Goal: Task Accomplishment & Management: Use online tool/utility

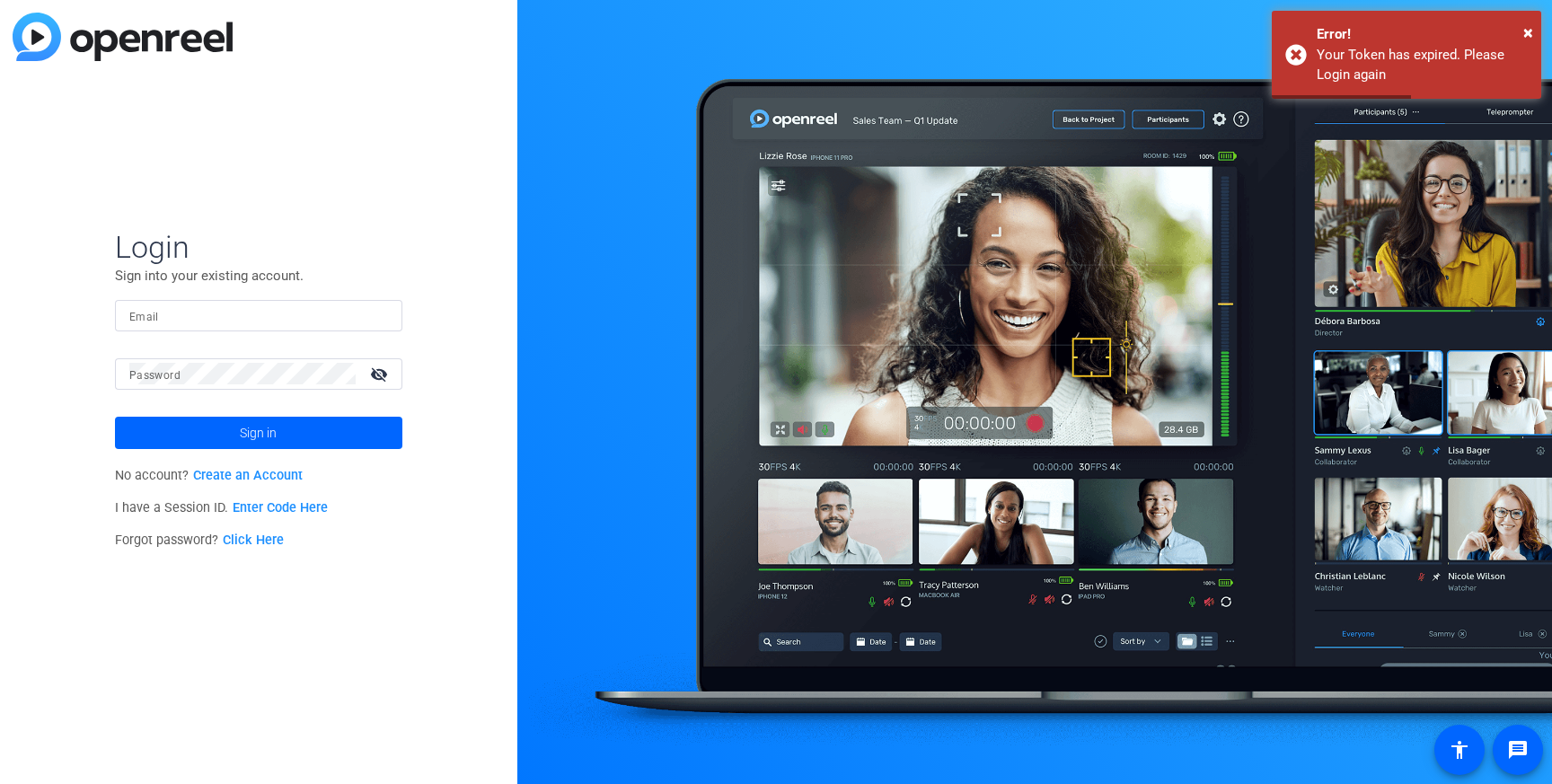
click at [212, 310] on input "Email" at bounding box center [259, 315] width 259 height 21
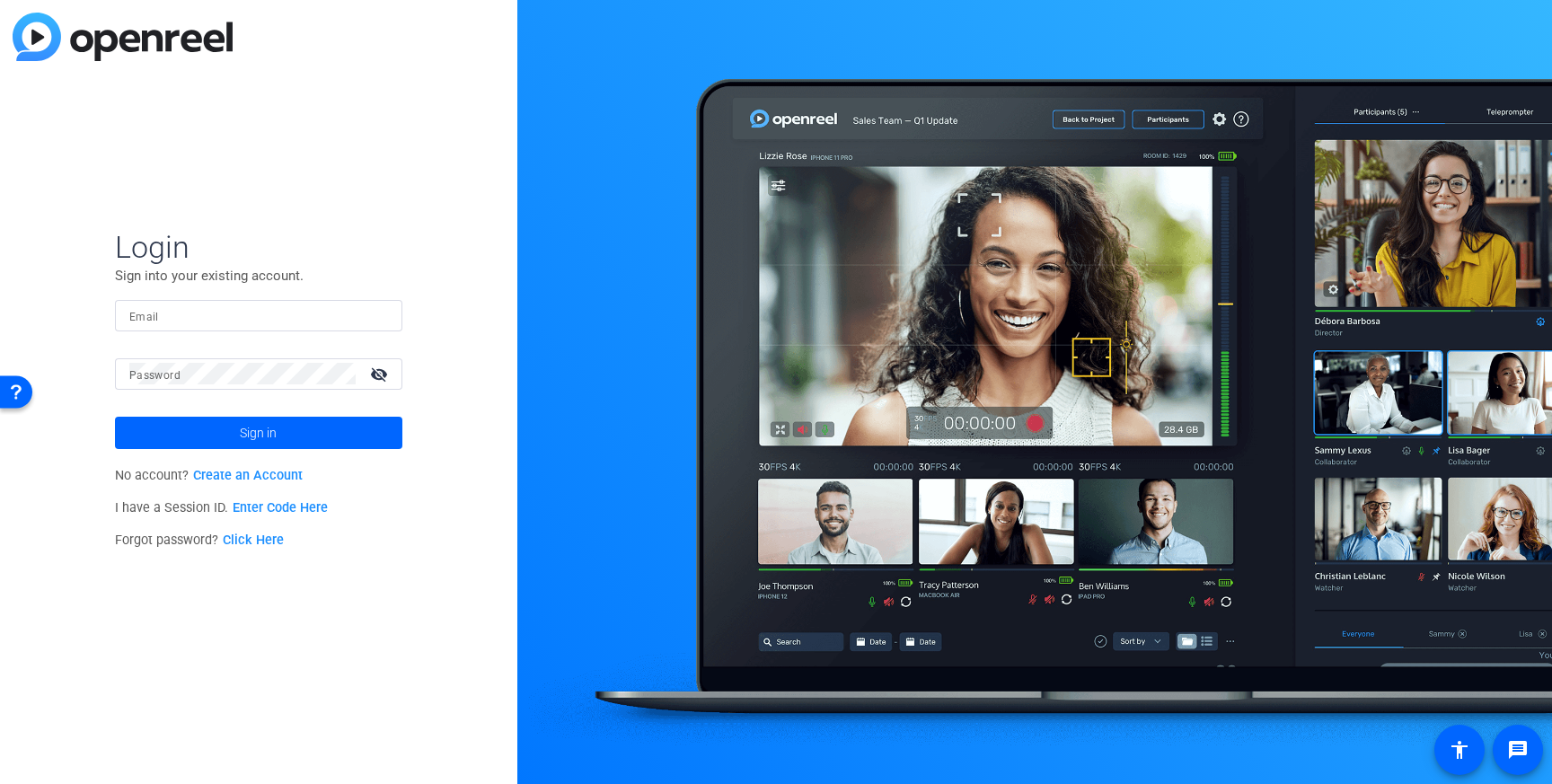
type input "[PERSON_NAME][EMAIL_ADDRESS][PERSON_NAME][DOMAIN_NAME]"
click at [345, 435] on span at bounding box center [259, 432] width 288 height 43
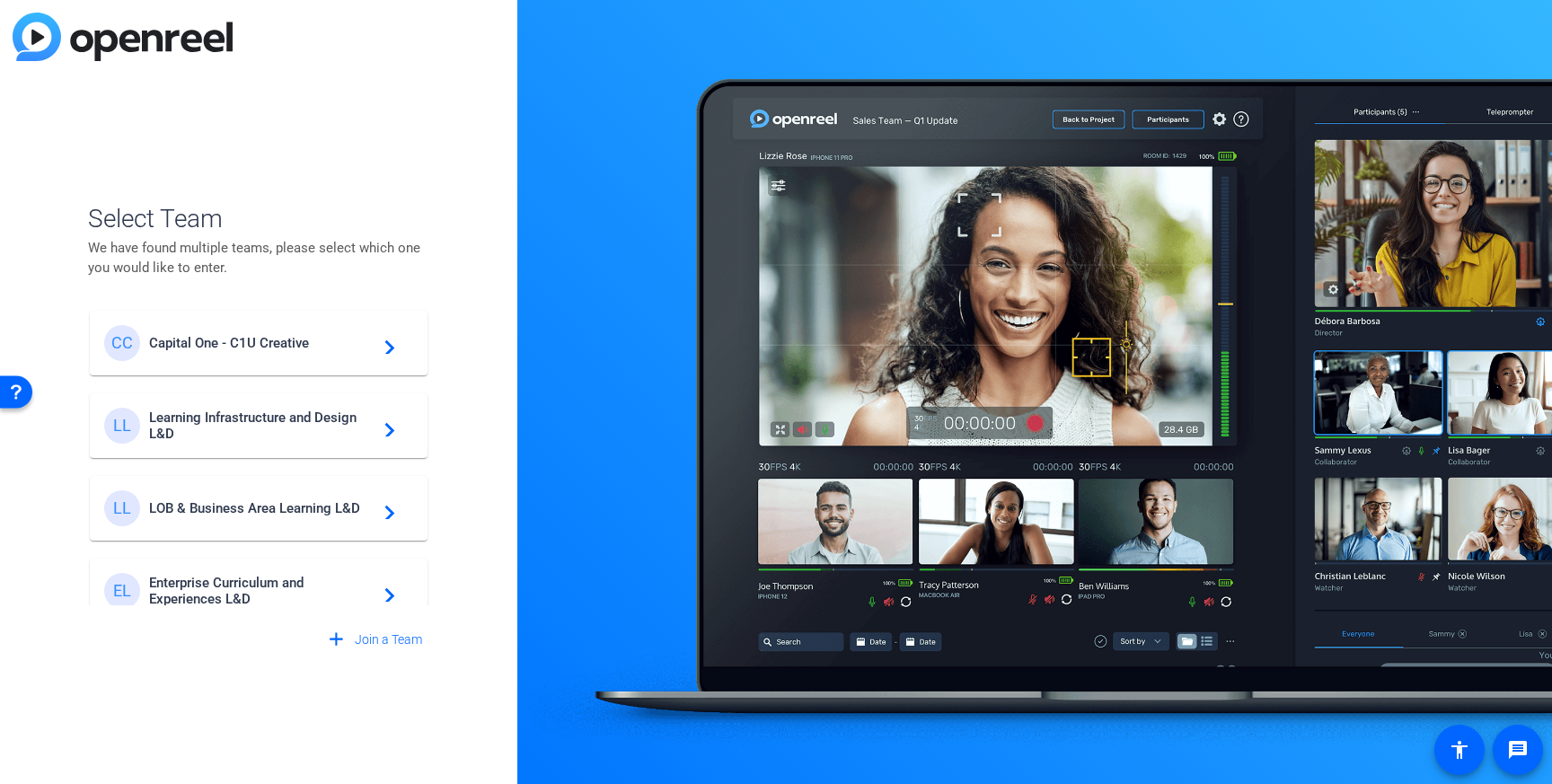
click at [271, 340] on span "Capital One - C1U Creative" at bounding box center [260, 343] width 224 height 17
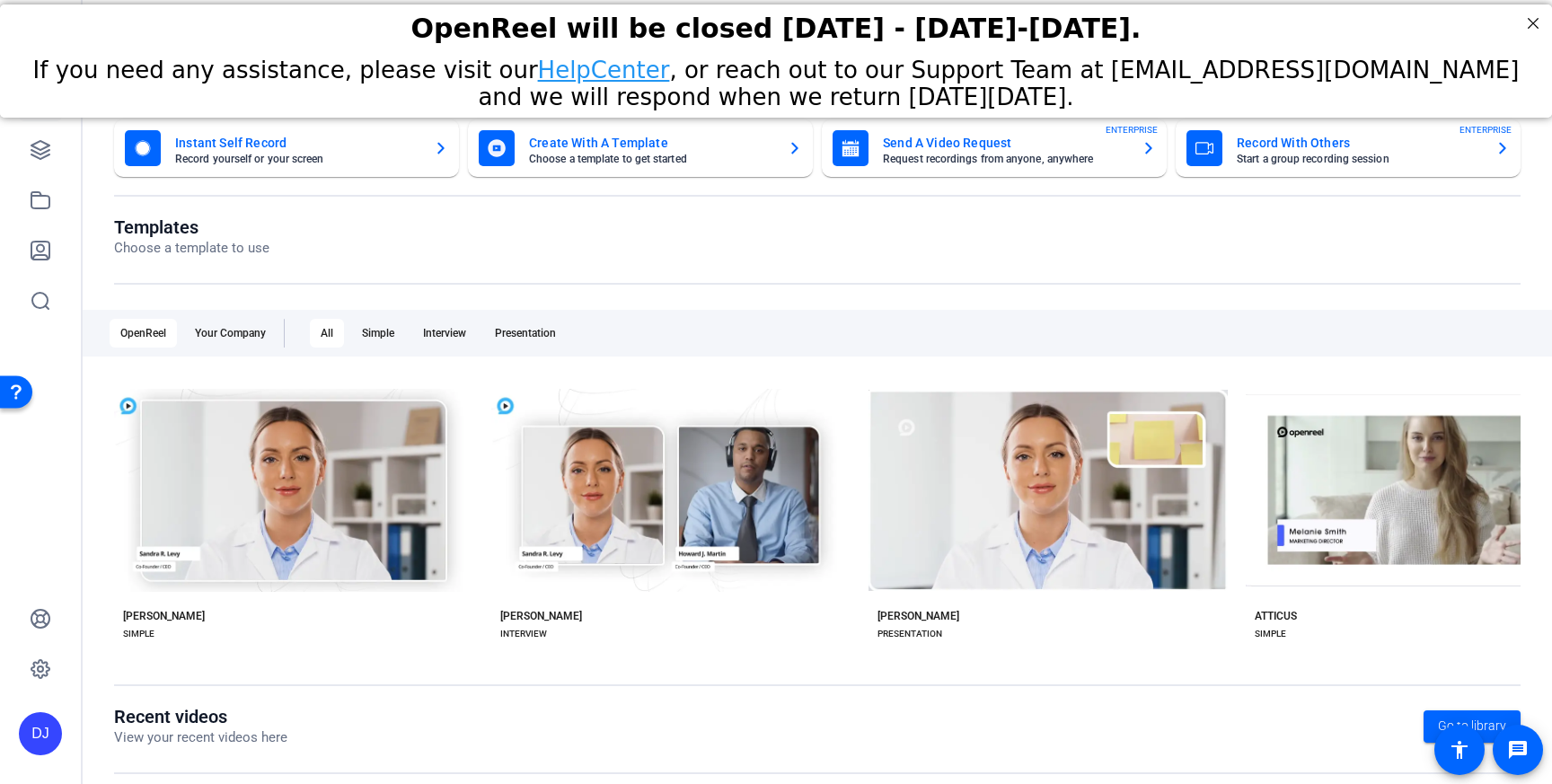
click at [1026, 160] on mat-card-subtitle "Request recordings from anyone, anywhere" at bounding box center [1005, 158] width 244 height 11
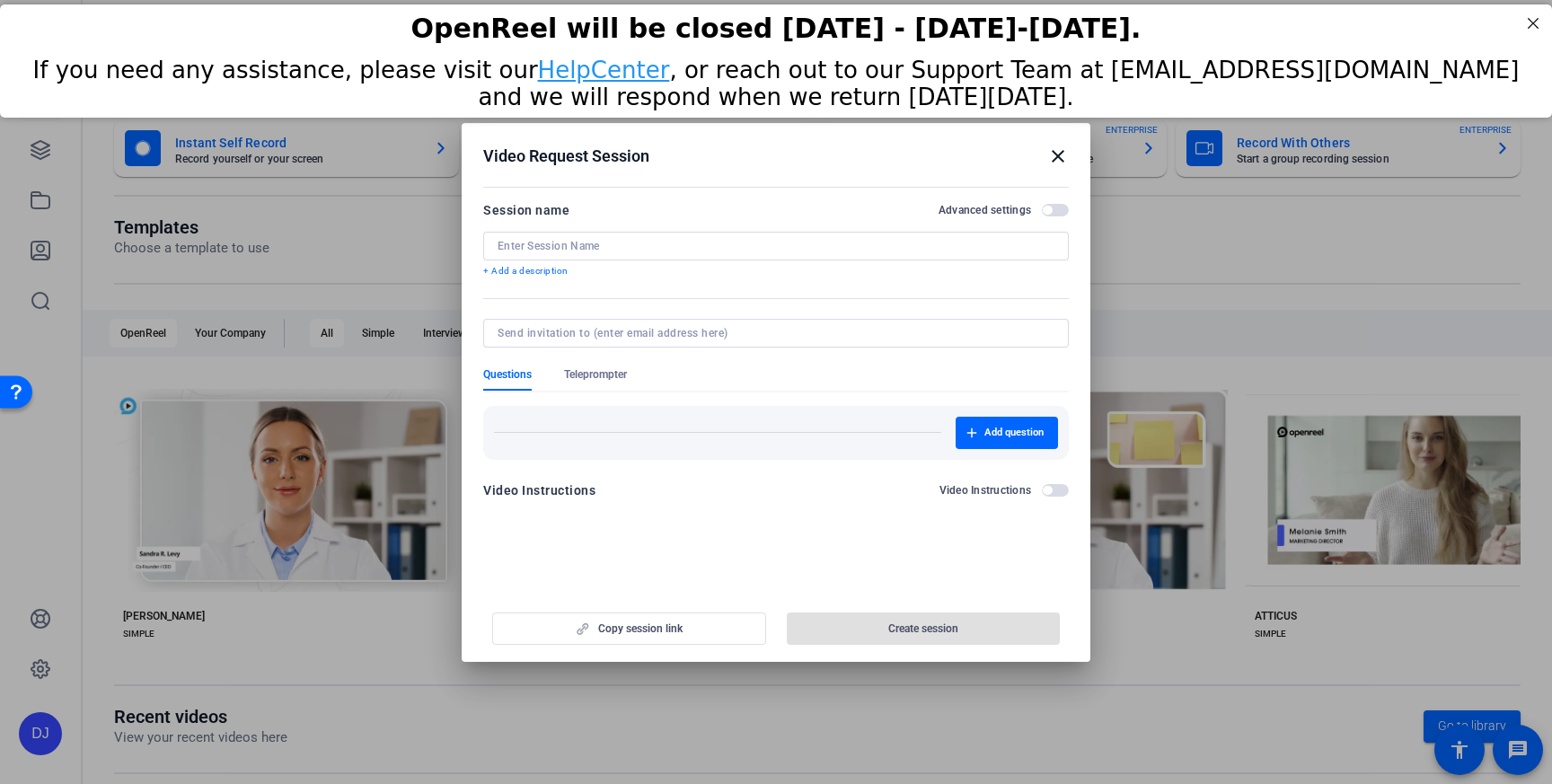
click at [613, 249] on input at bounding box center [776, 246] width 557 height 15
paste input "Tech Community Impact"
type input "Tech Community Impact - VO"
click at [588, 371] on span "Teleprompter" at bounding box center [595, 374] width 63 height 15
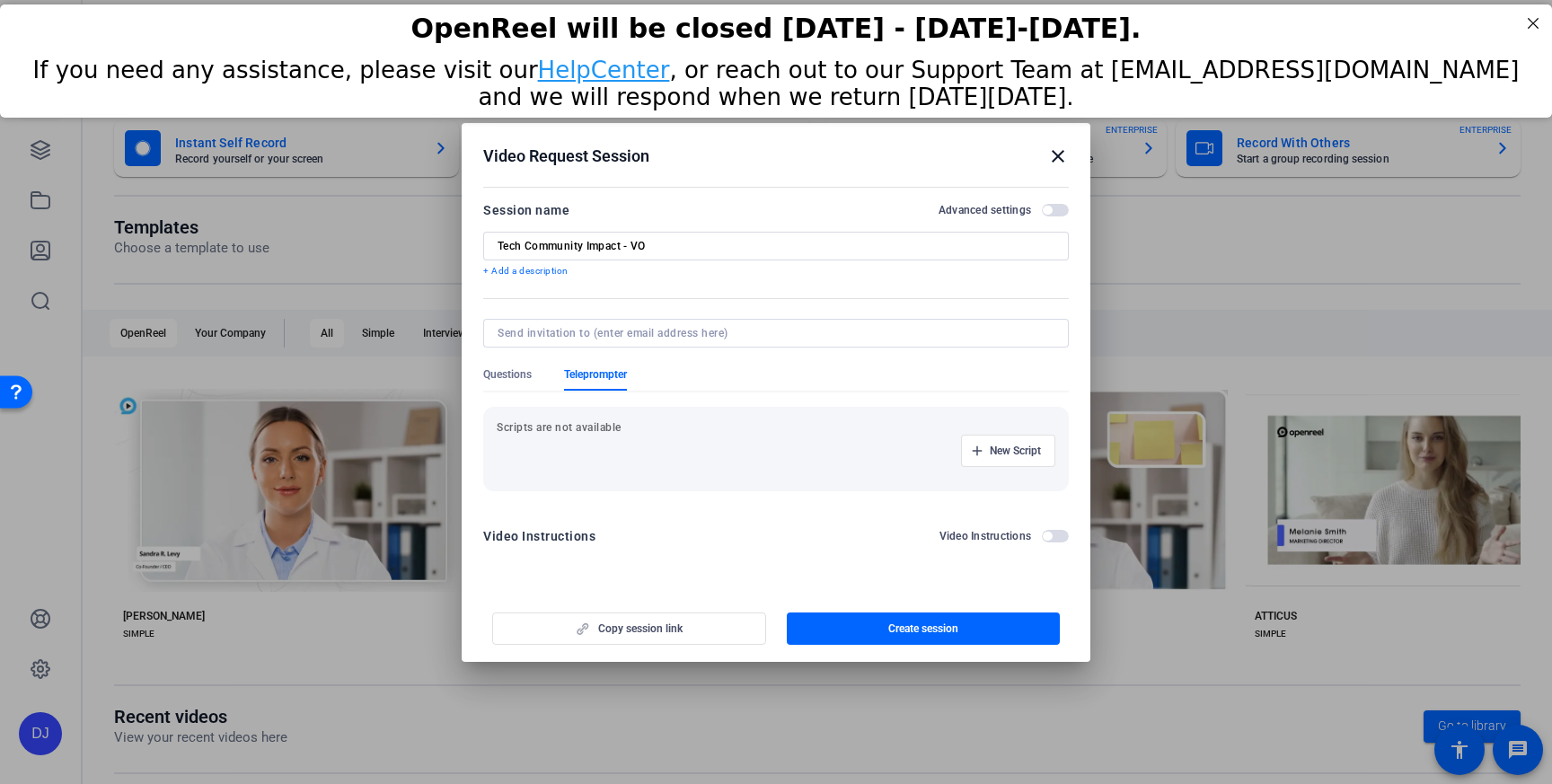
click at [614, 425] on p "Scripts are not available" at bounding box center [776, 427] width 559 height 15
click at [987, 452] on span "button" at bounding box center [1008, 451] width 92 height 43
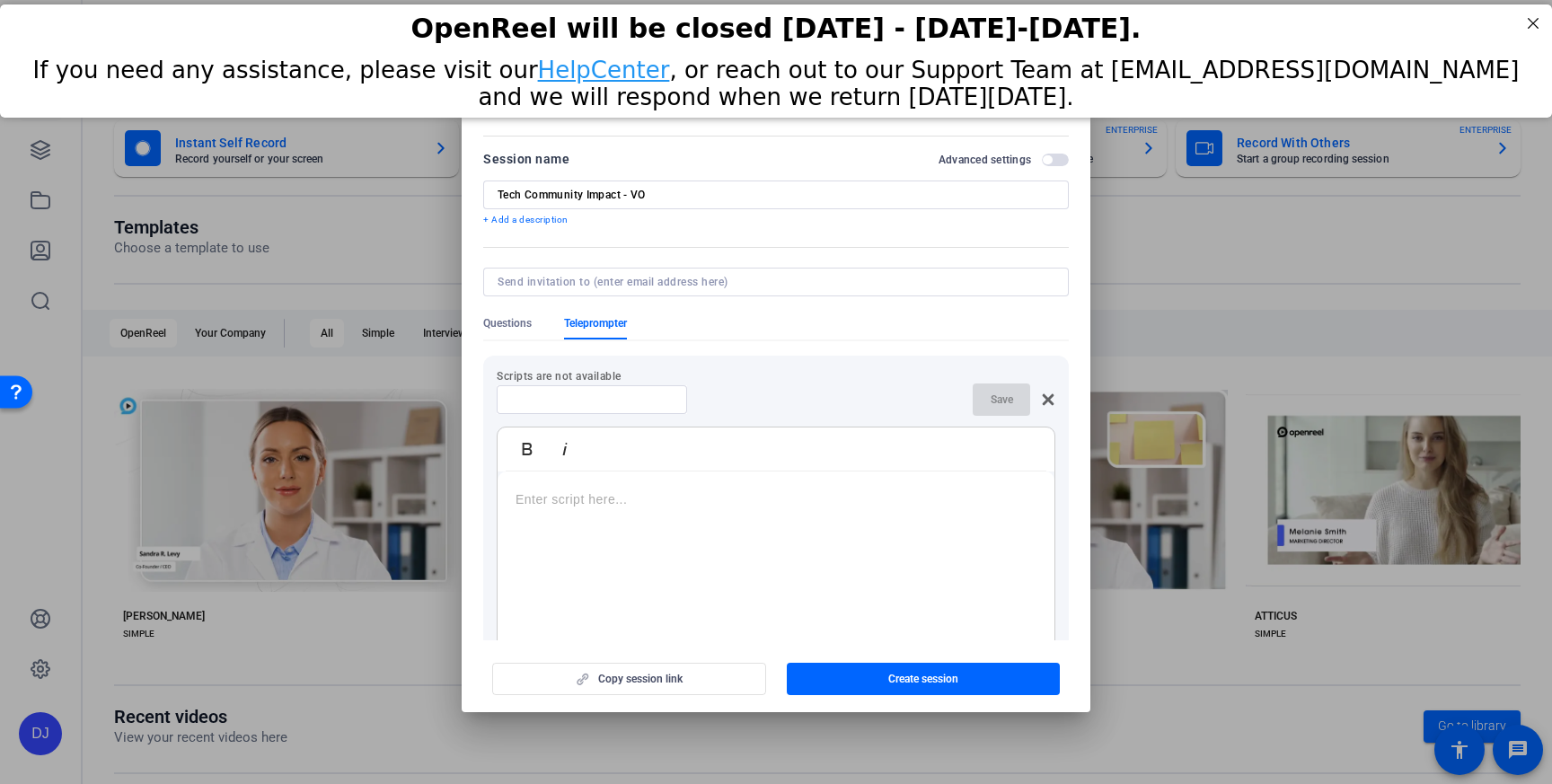
click at [921, 495] on p at bounding box center [776, 499] width 521 height 19
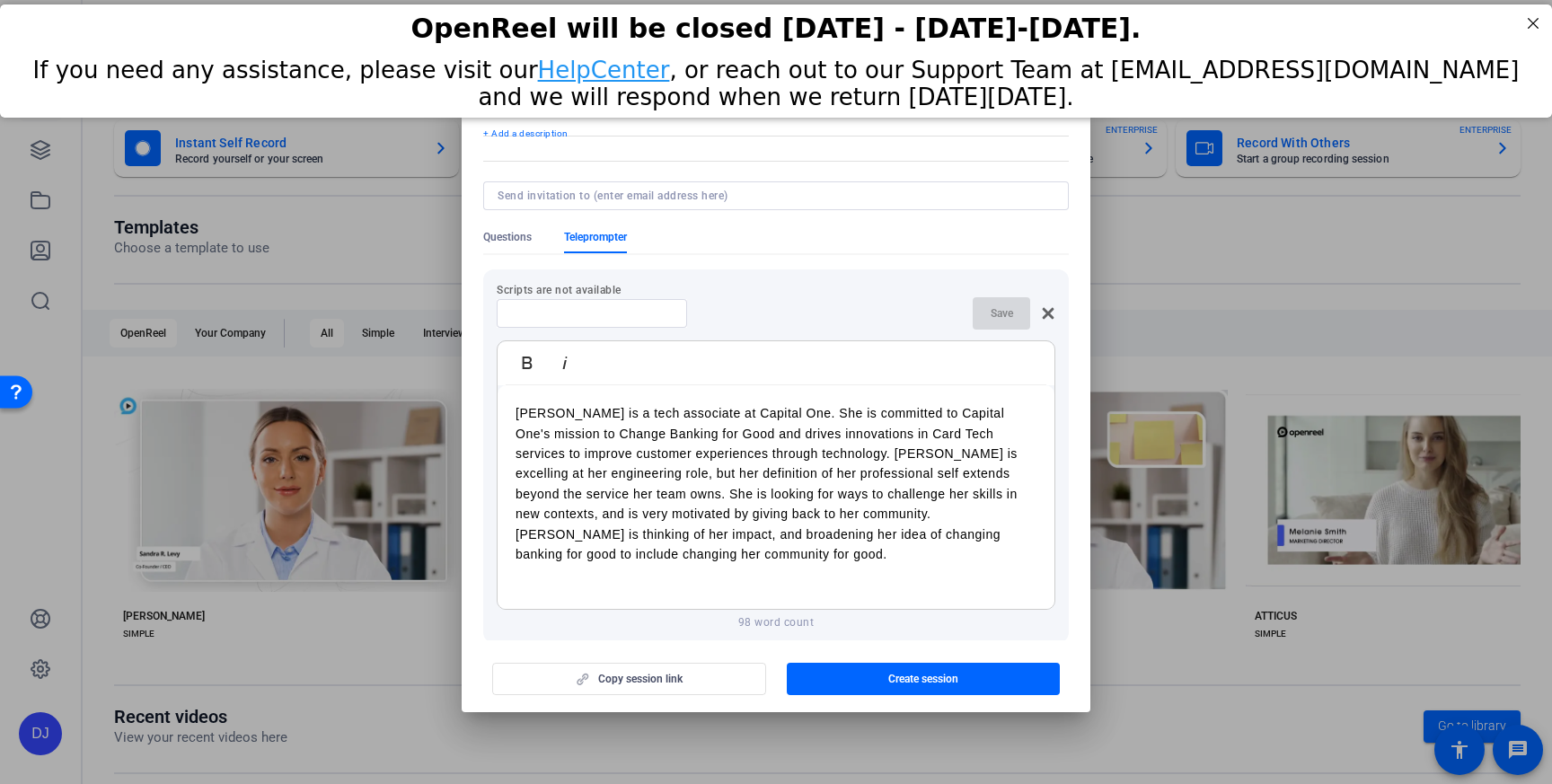
scroll to position [87, 0]
click at [626, 304] on div at bounding box center [592, 313] width 161 height 29
click at [819, 341] on div "Bold Italic" at bounding box center [776, 361] width 557 height 44
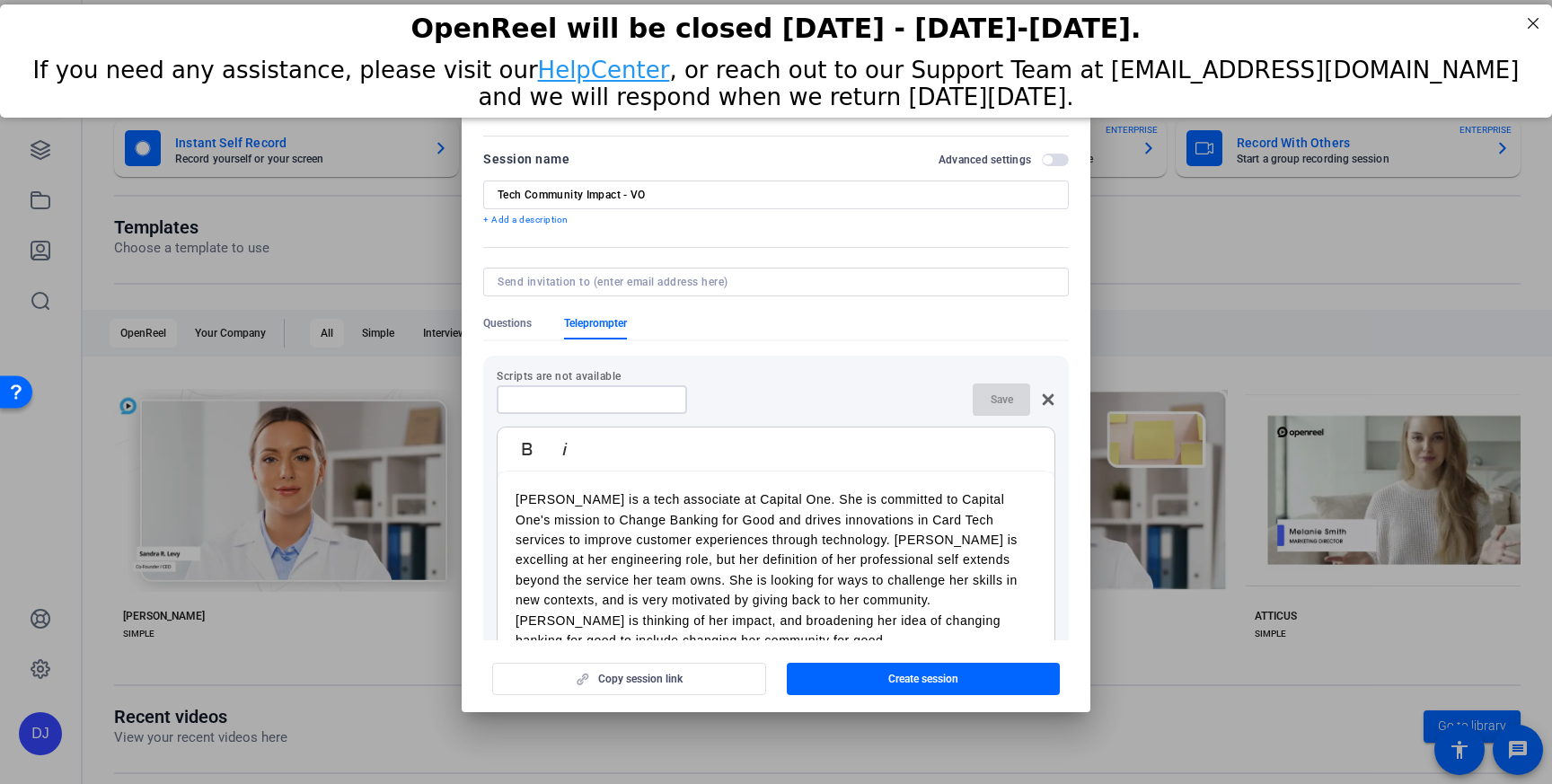
scroll to position [9, 0]
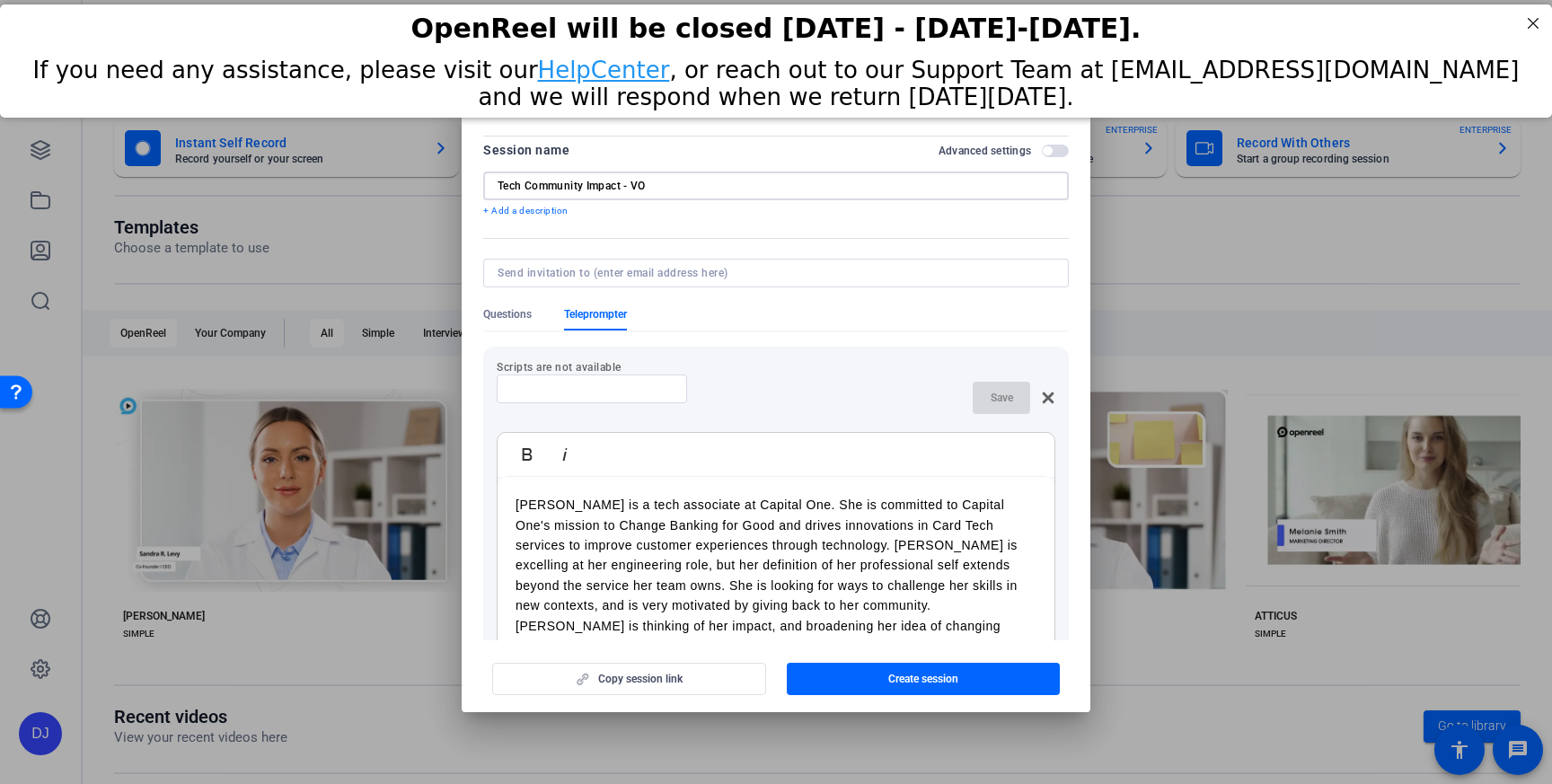
drag, startPoint x: 659, startPoint y: 190, endPoint x: 487, endPoint y: 193, distance: 172.0
click at [487, 192] on div "Tech Community Impact - VO" at bounding box center [776, 187] width 586 height 29
click at [569, 392] on input at bounding box center [592, 389] width 161 height 15
paste input "Tech Community Impact - VO"
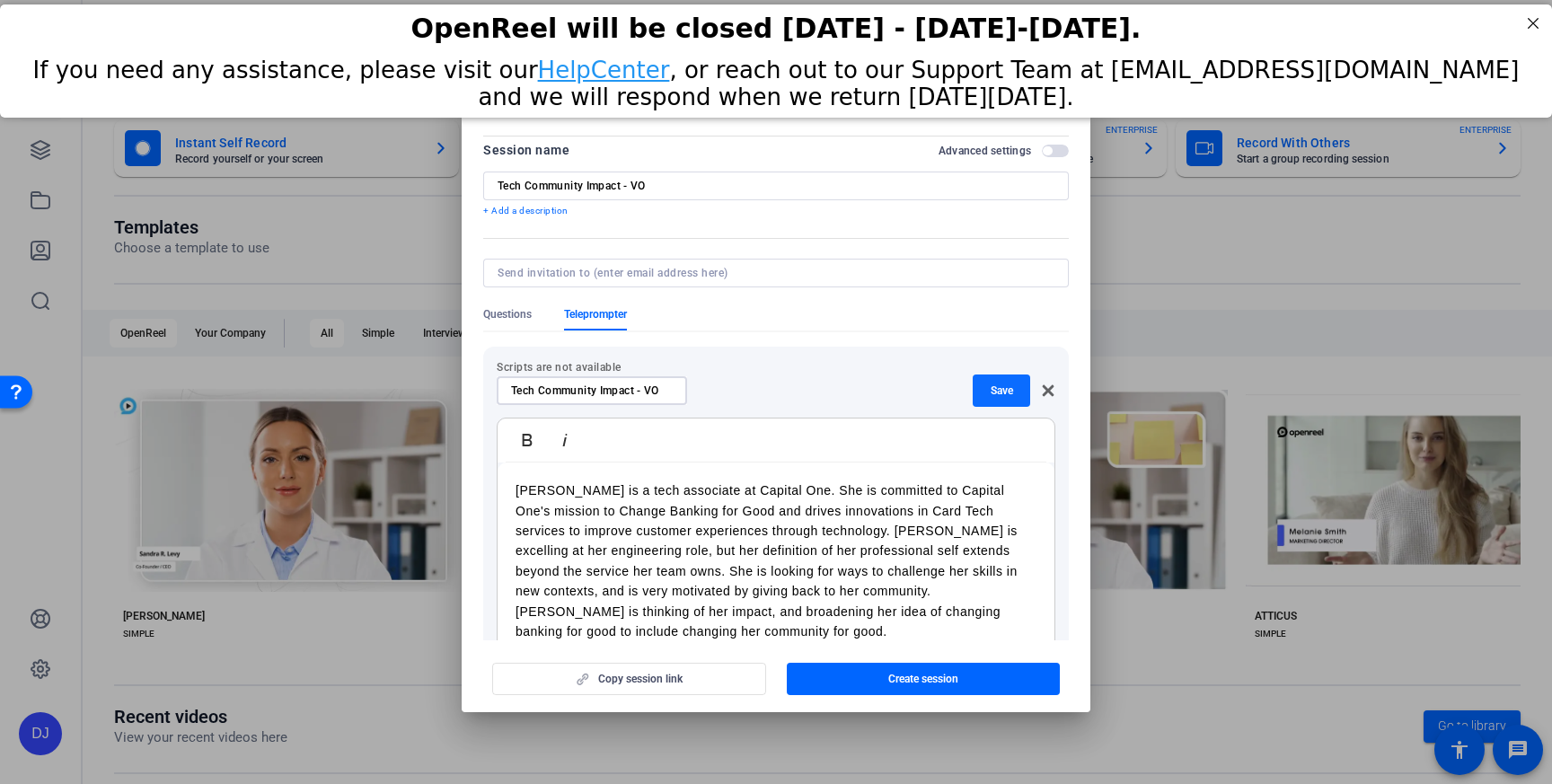
type input "Tech Community Impact - VO"
click at [1004, 394] on span "Save" at bounding box center [1002, 391] width 22 height 15
click at [992, 460] on div "Bold Italic" at bounding box center [776, 440] width 557 height 44
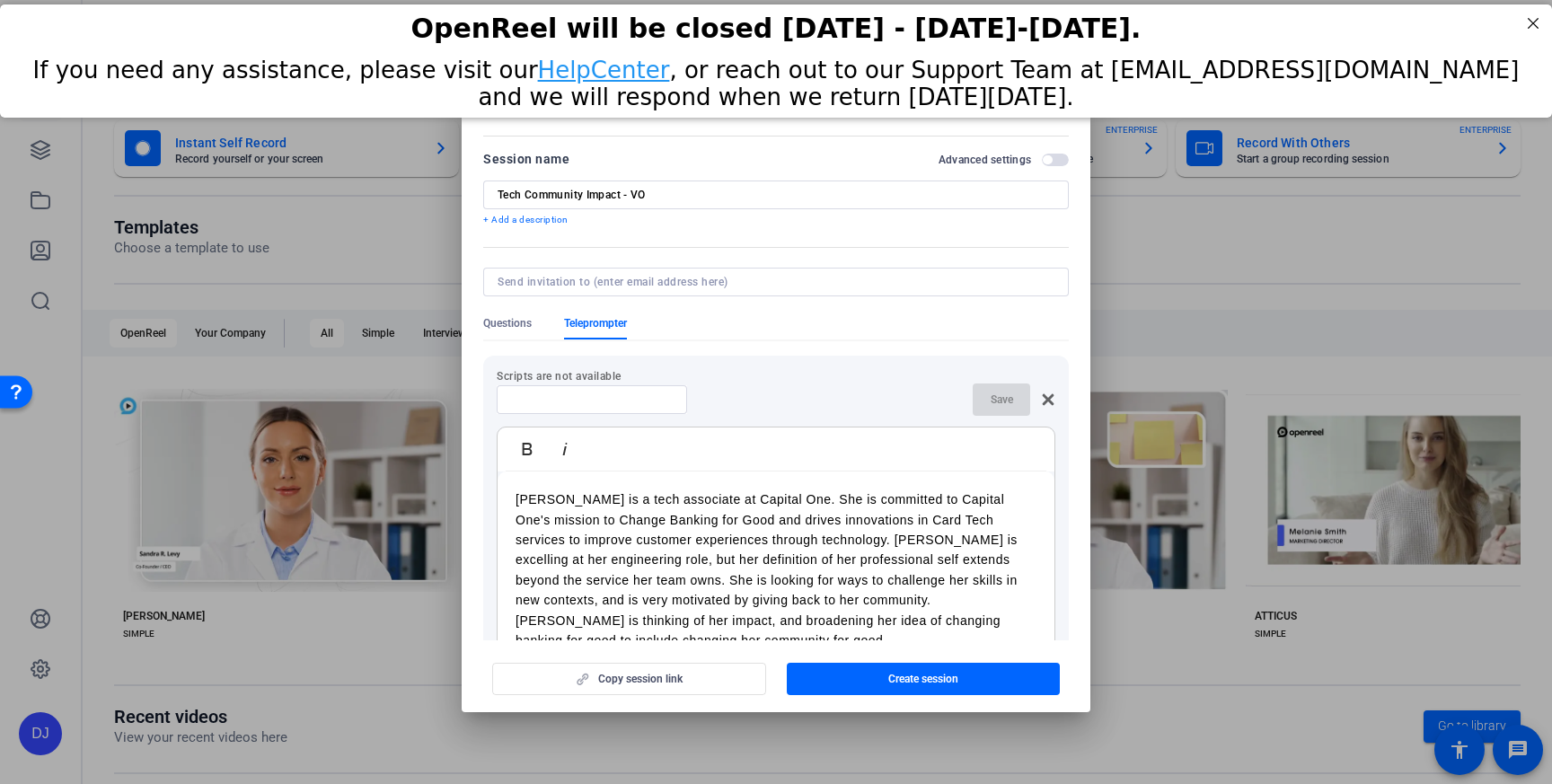
scroll to position [175, 0]
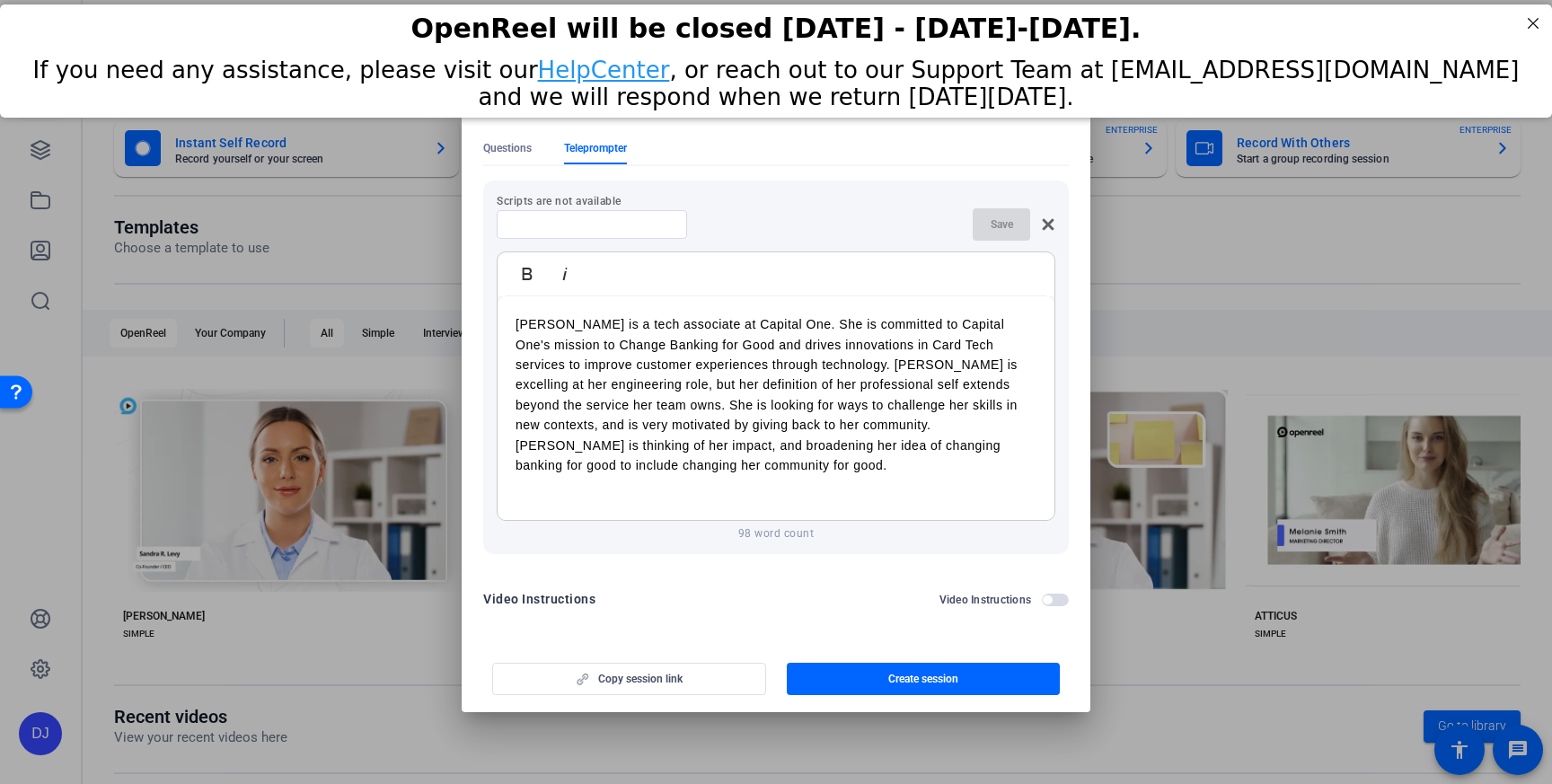
click at [1051, 599] on span "button" at bounding box center [1047, 599] width 9 height 9
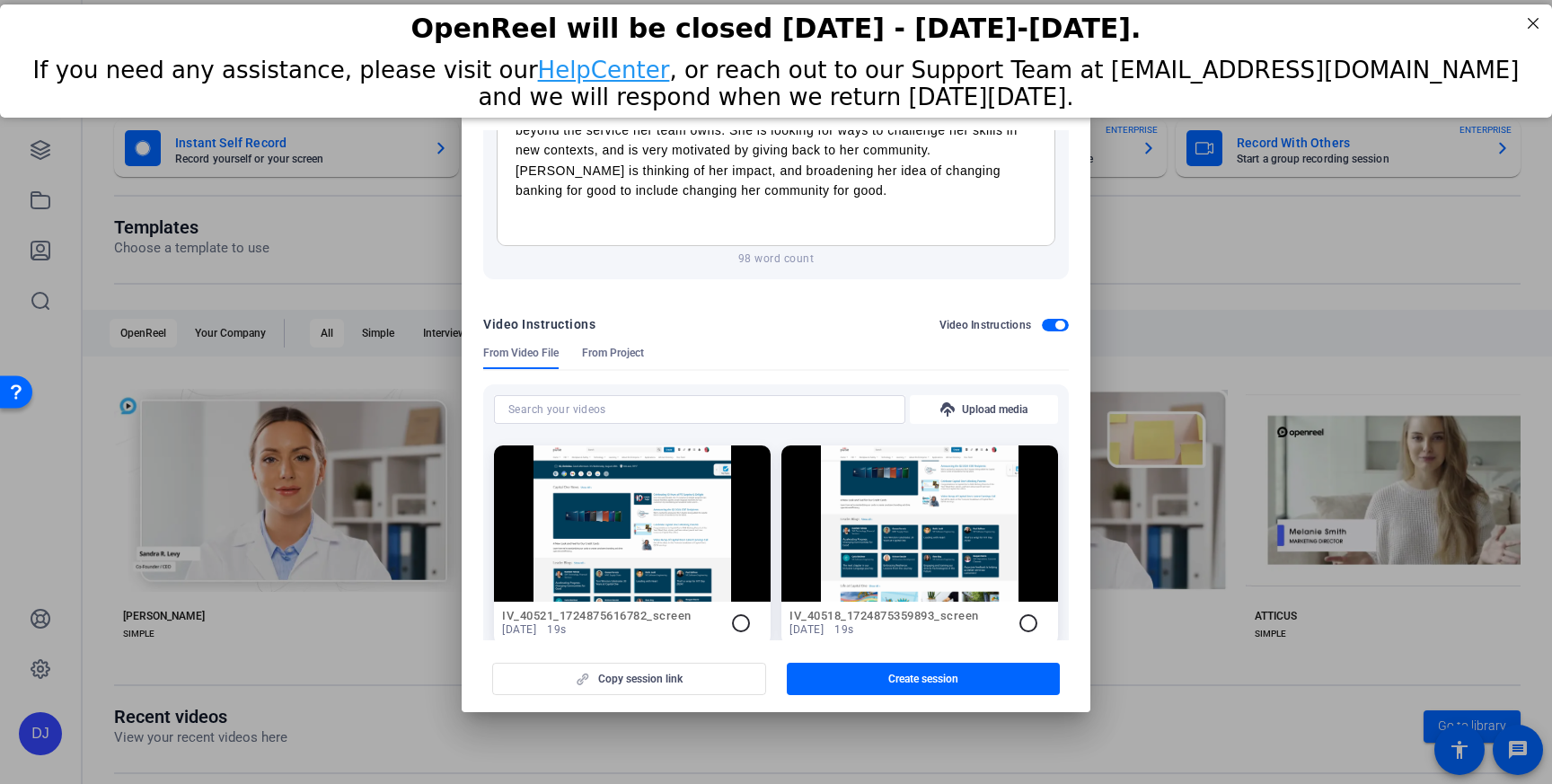
scroll to position [442, 0]
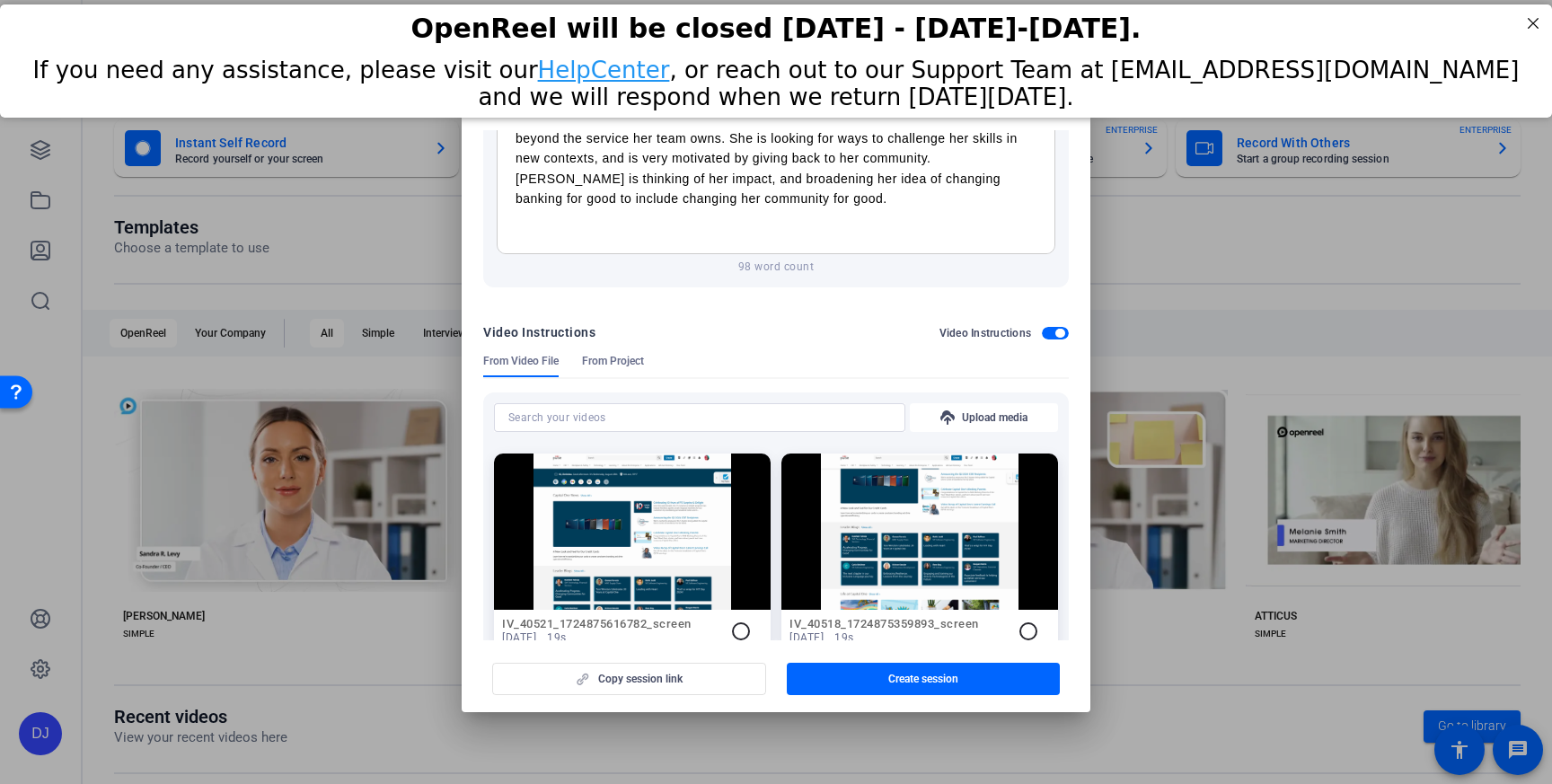
click at [1043, 328] on span "button" at bounding box center [1055, 332] width 27 height 13
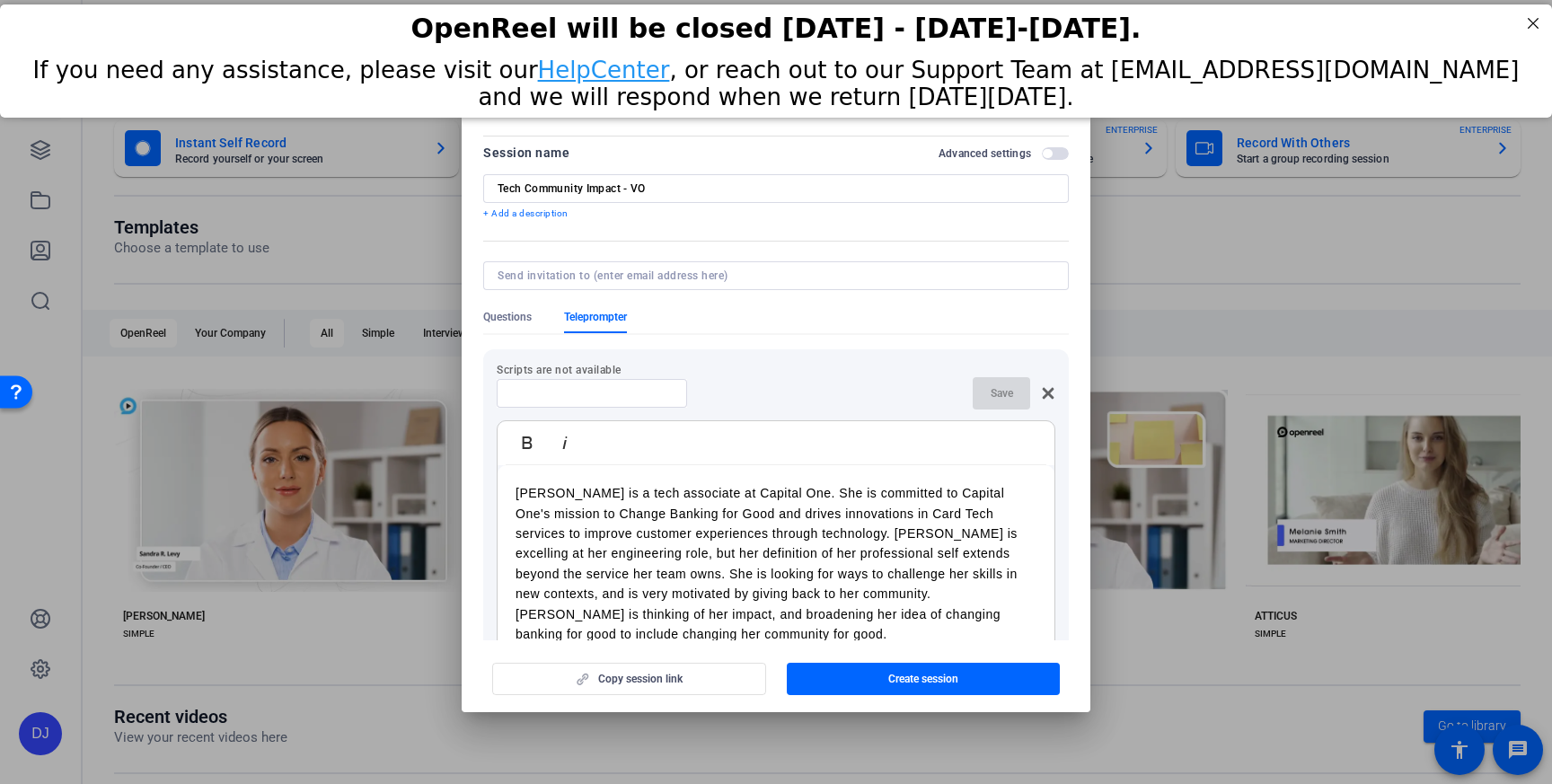
scroll to position [0, 0]
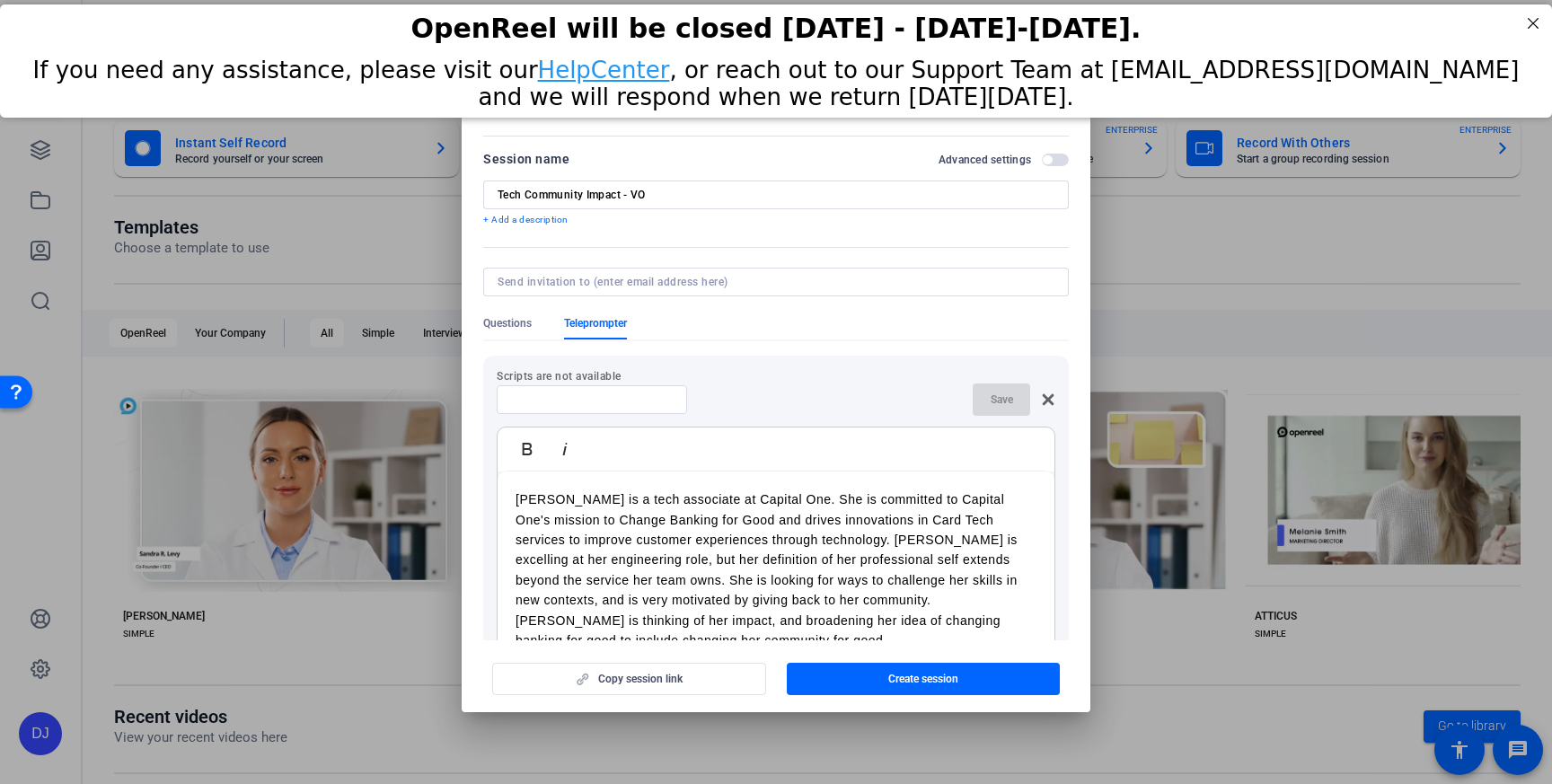
click at [1039, 154] on label "Advanced settings" at bounding box center [990, 159] width 103 height 15
click at [1042, 154] on button "Advanced settings" at bounding box center [1055, 159] width 27 height 13
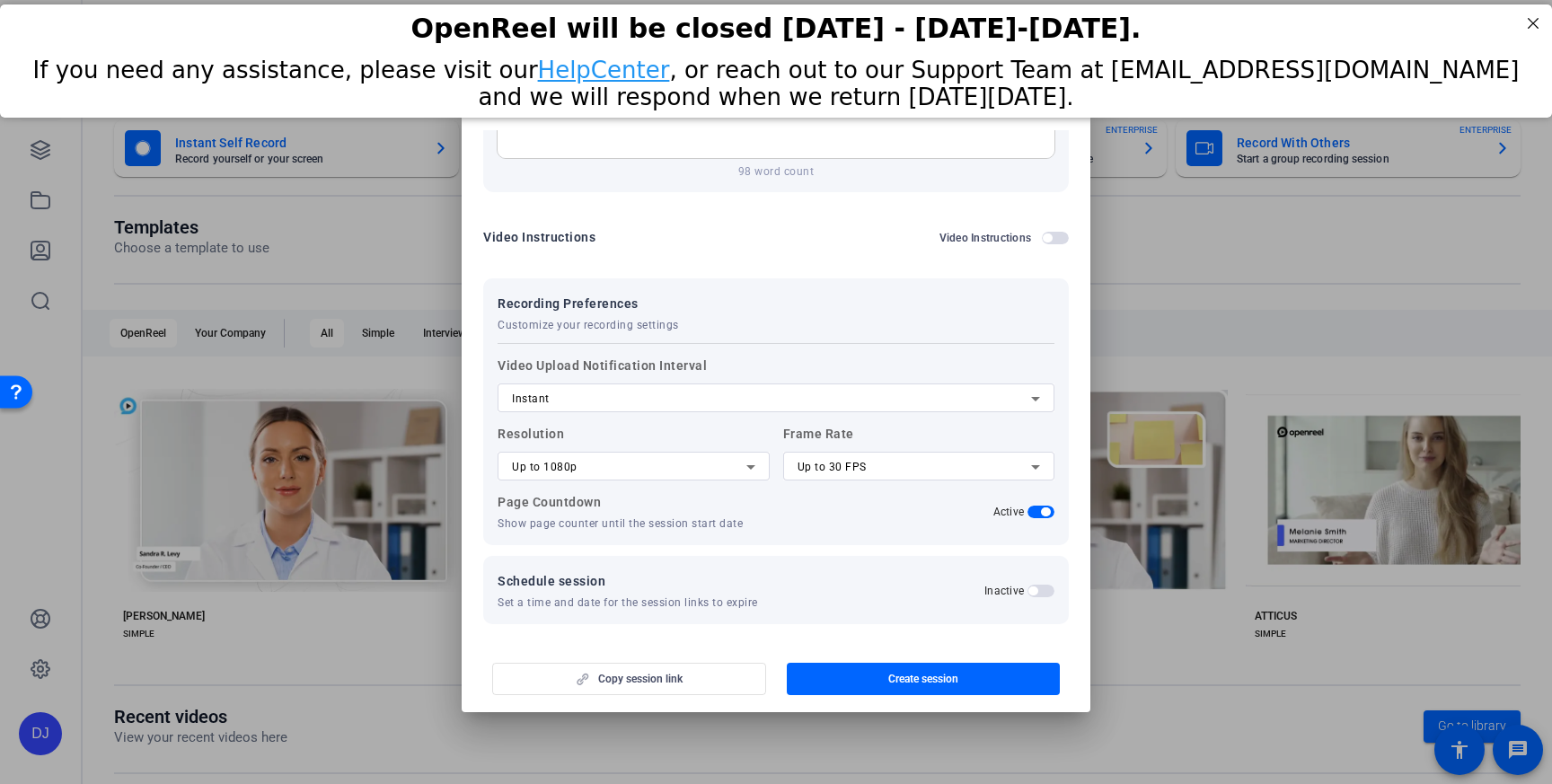
scroll to position [540, 0]
click at [854, 461] on span "Up to 30 FPS" at bounding box center [832, 462] width 69 height 13
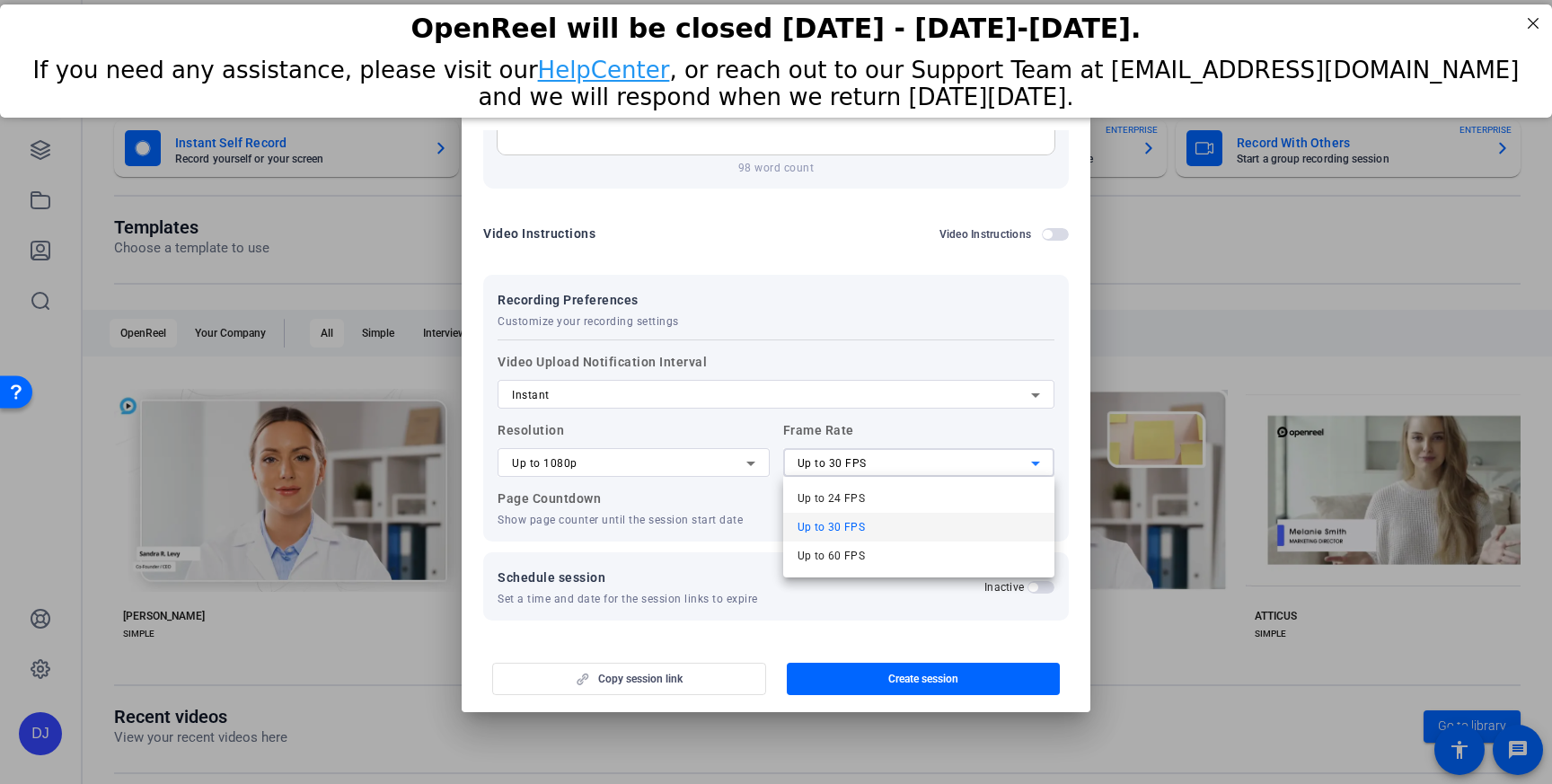
click at [897, 339] on div at bounding box center [776, 392] width 1552 height 784
click at [751, 463] on icon at bounding box center [750, 463] width 9 height 5
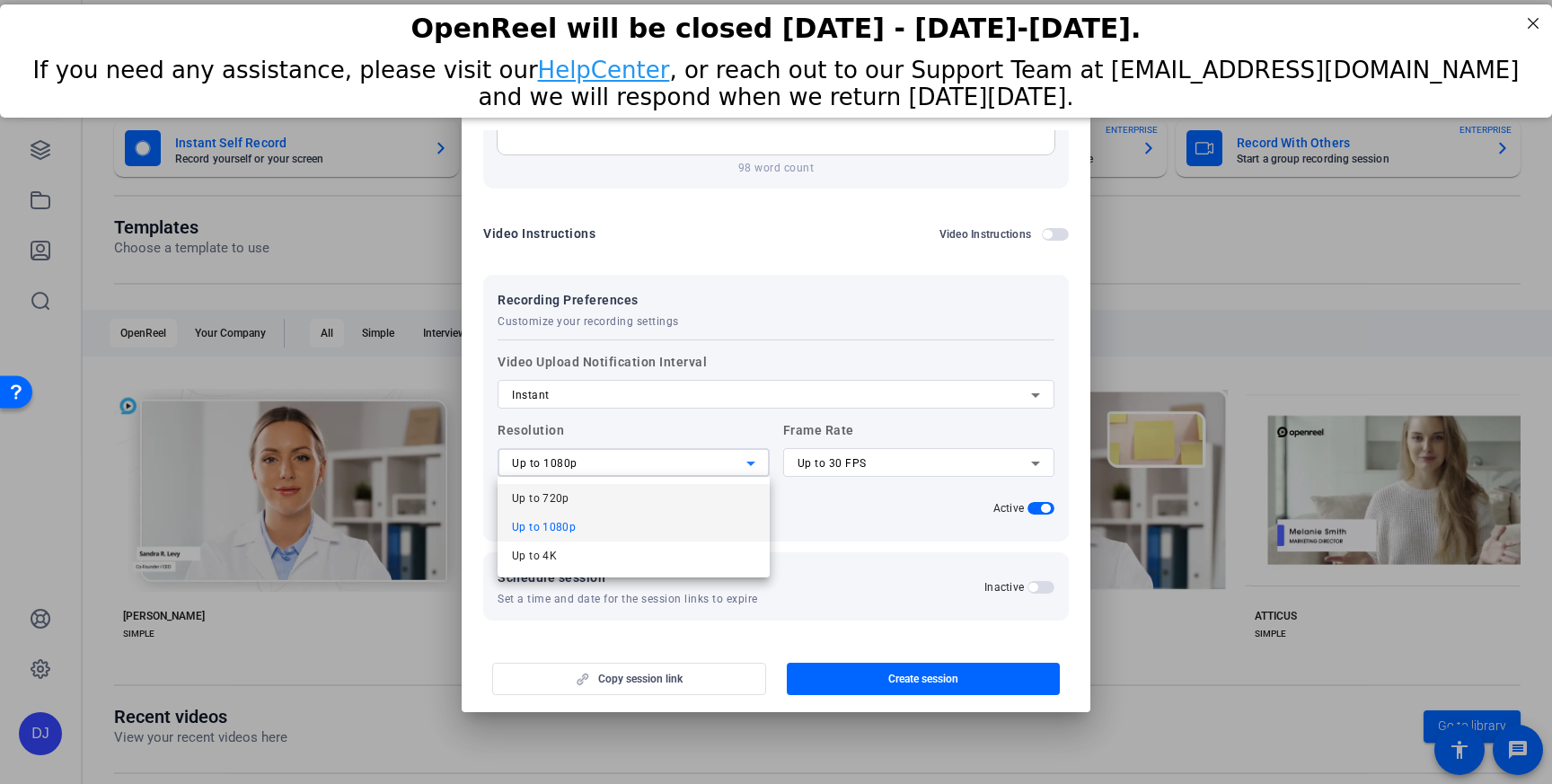
click at [623, 493] on mat-option "Up to 720p" at bounding box center [634, 498] width 272 height 29
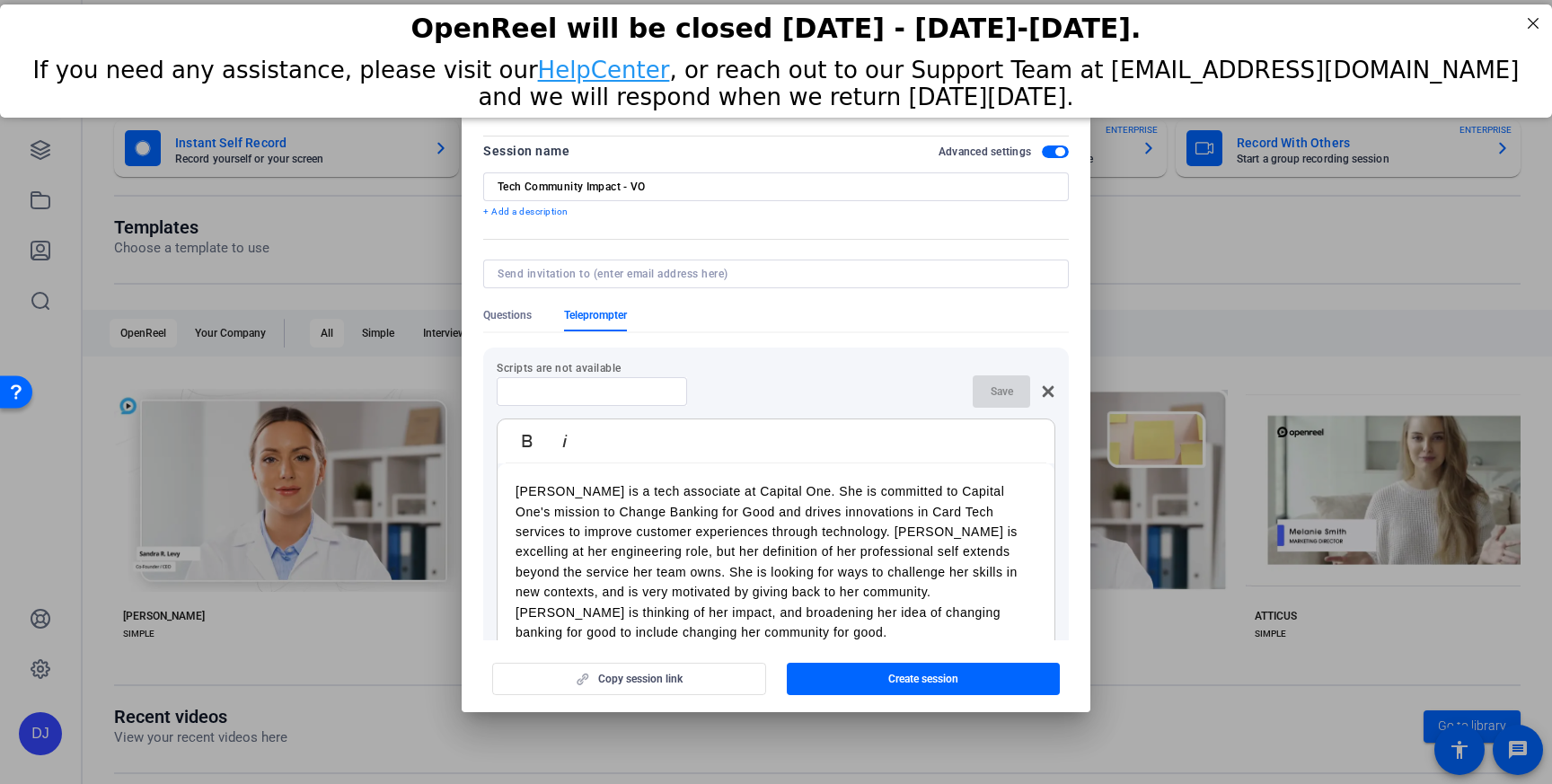
scroll to position [0, 0]
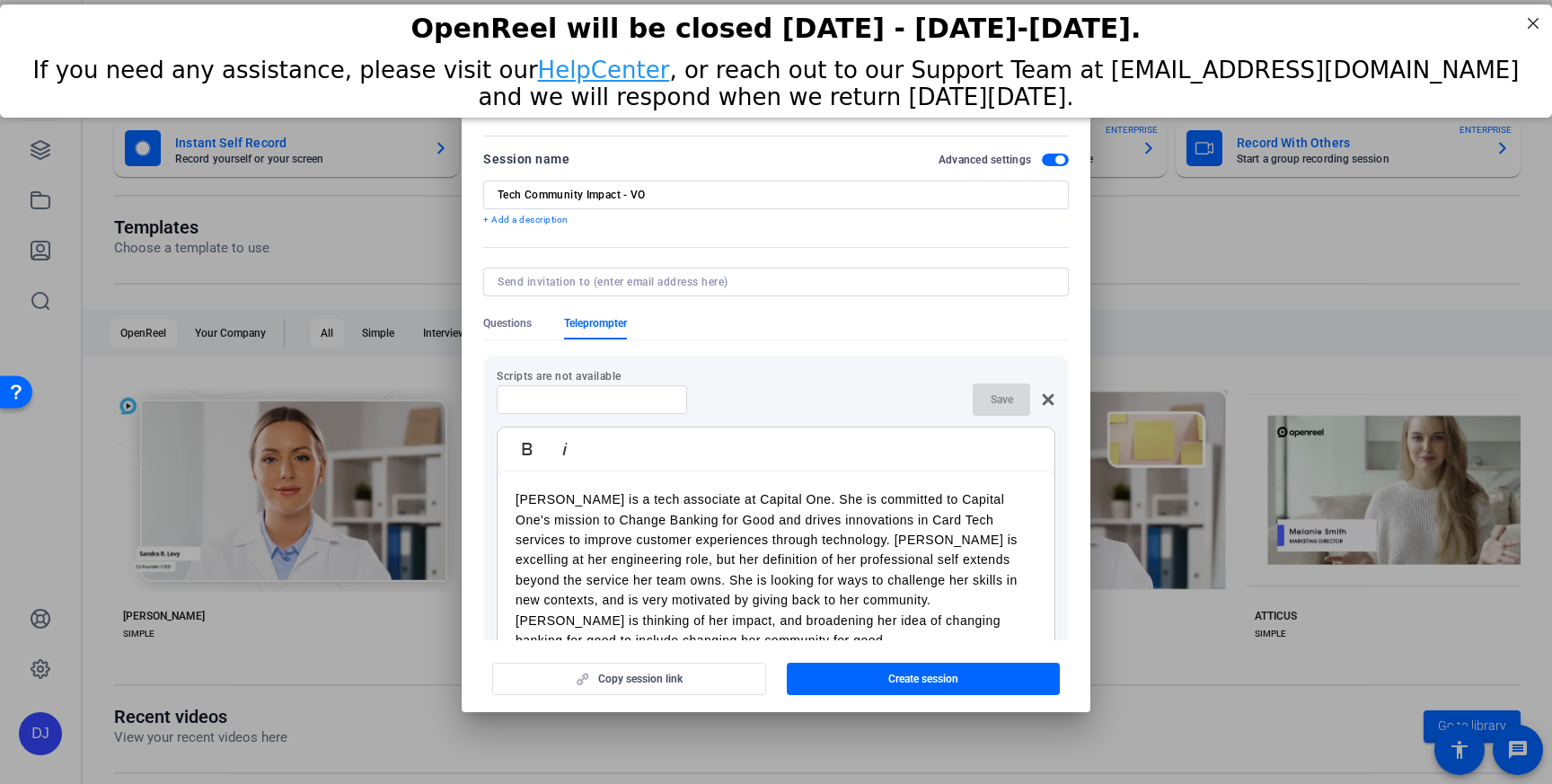
click at [709, 683] on div "Copy session link Create session" at bounding box center [776, 671] width 586 height 46
click at [866, 681] on span "button" at bounding box center [924, 679] width 274 height 43
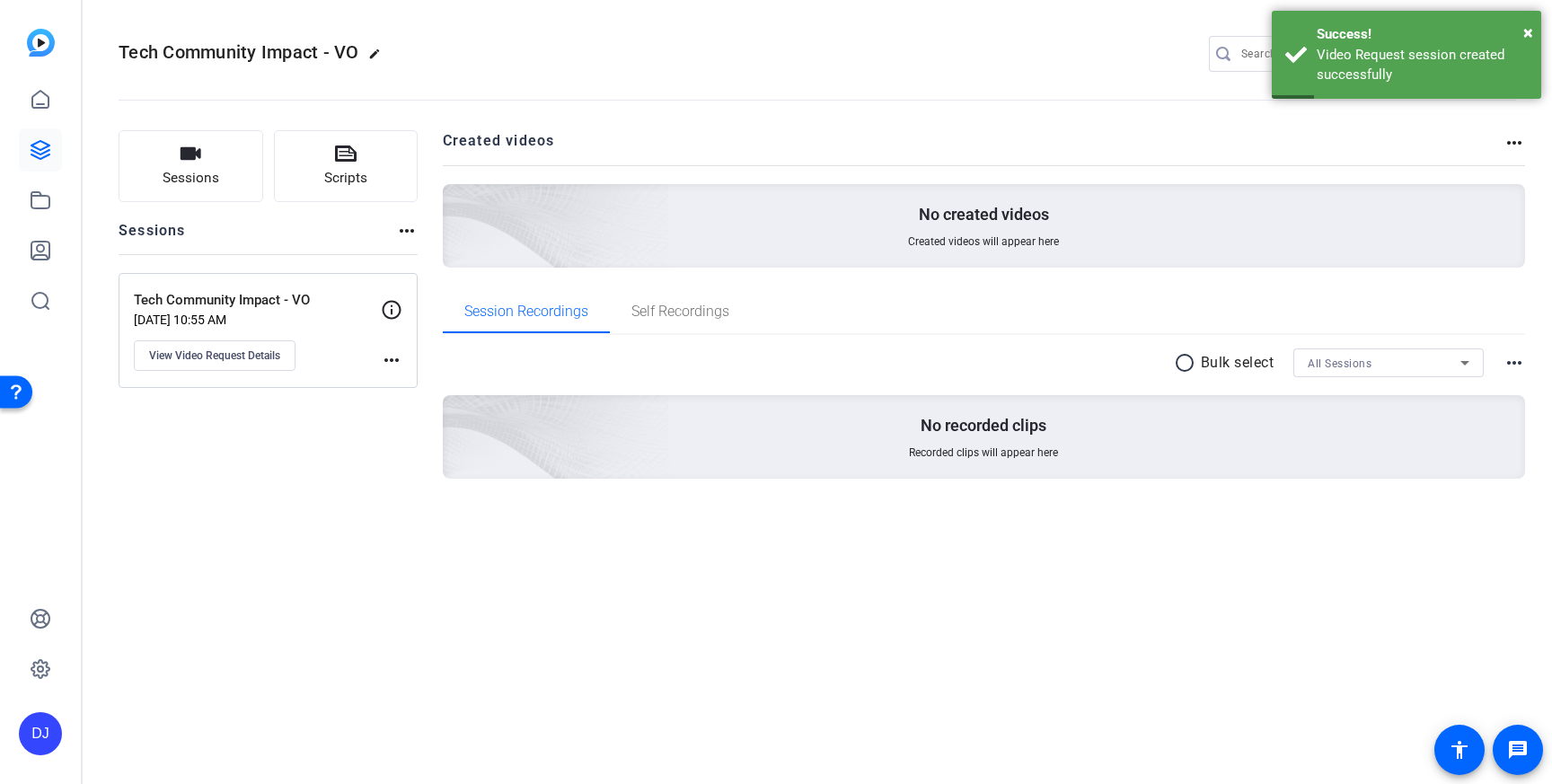
click at [253, 302] on p "Tech Community Impact - VO" at bounding box center [258, 300] width 247 height 20
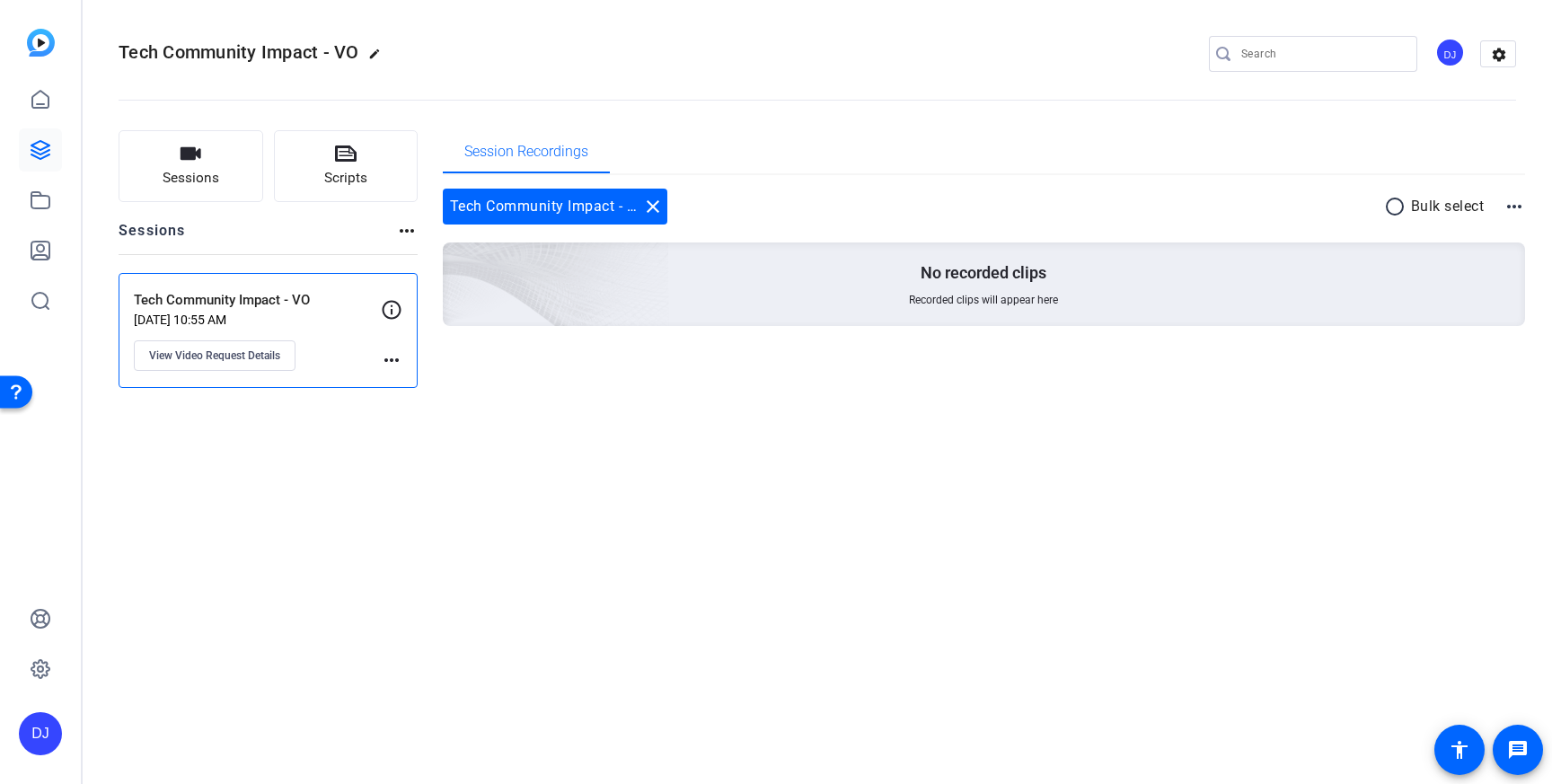
click at [391, 361] on mat-icon "more_horiz" at bounding box center [392, 360] width 21 height 21
click at [231, 322] on div at bounding box center [776, 392] width 1552 height 784
click at [229, 315] on p "[DATE] 10:55 AM" at bounding box center [258, 320] width 247 height 15
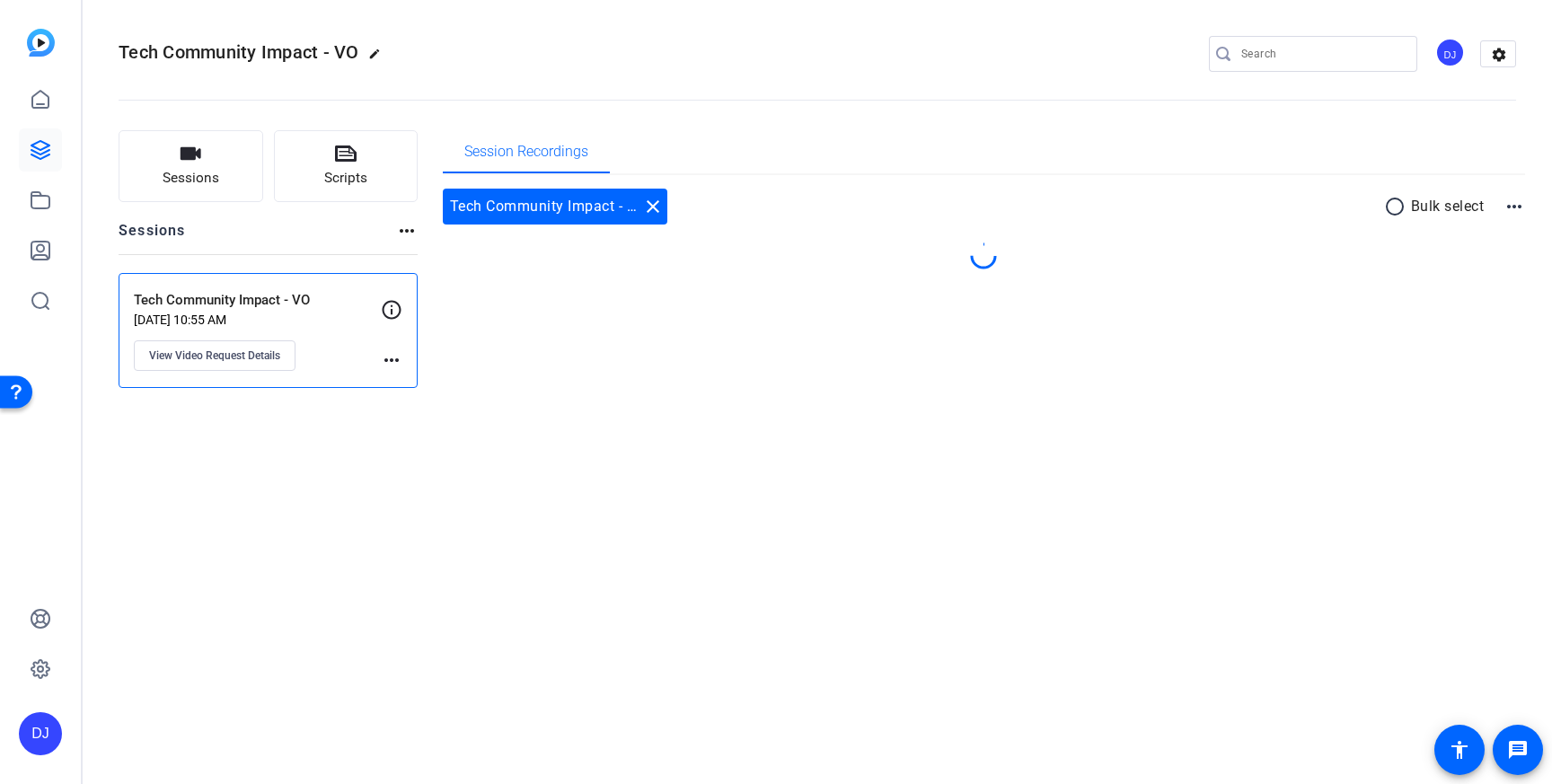
click at [229, 315] on p "[DATE] 10:55 AM" at bounding box center [258, 320] width 247 height 15
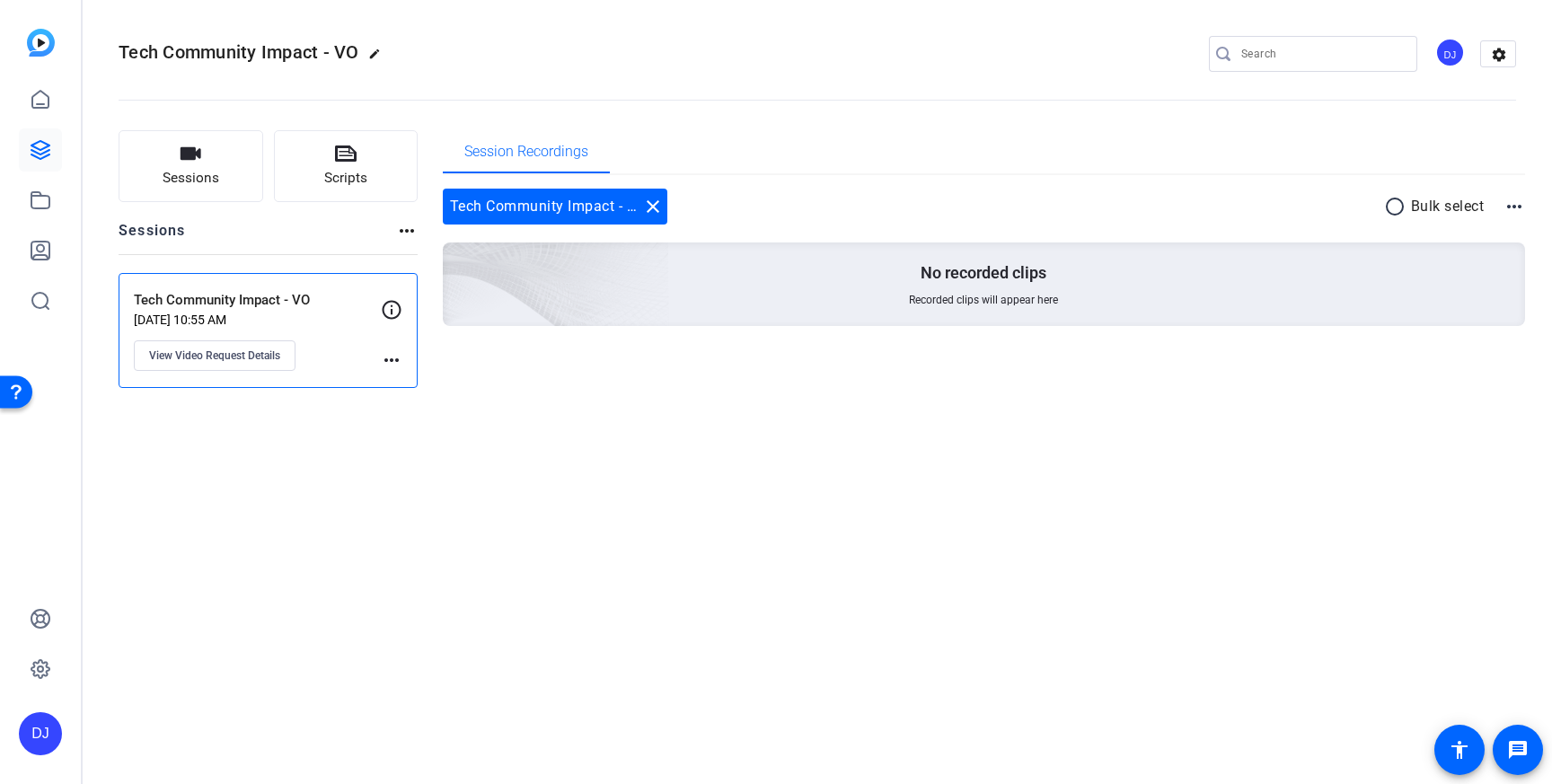
click at [203, 296] on p "Tech Community Impact - VO" at bounding box center [258, 300] width 247 height 20
click at [200, 357] on span "View Video Request Details" at bounding box center [214, 356] width 131 height 15
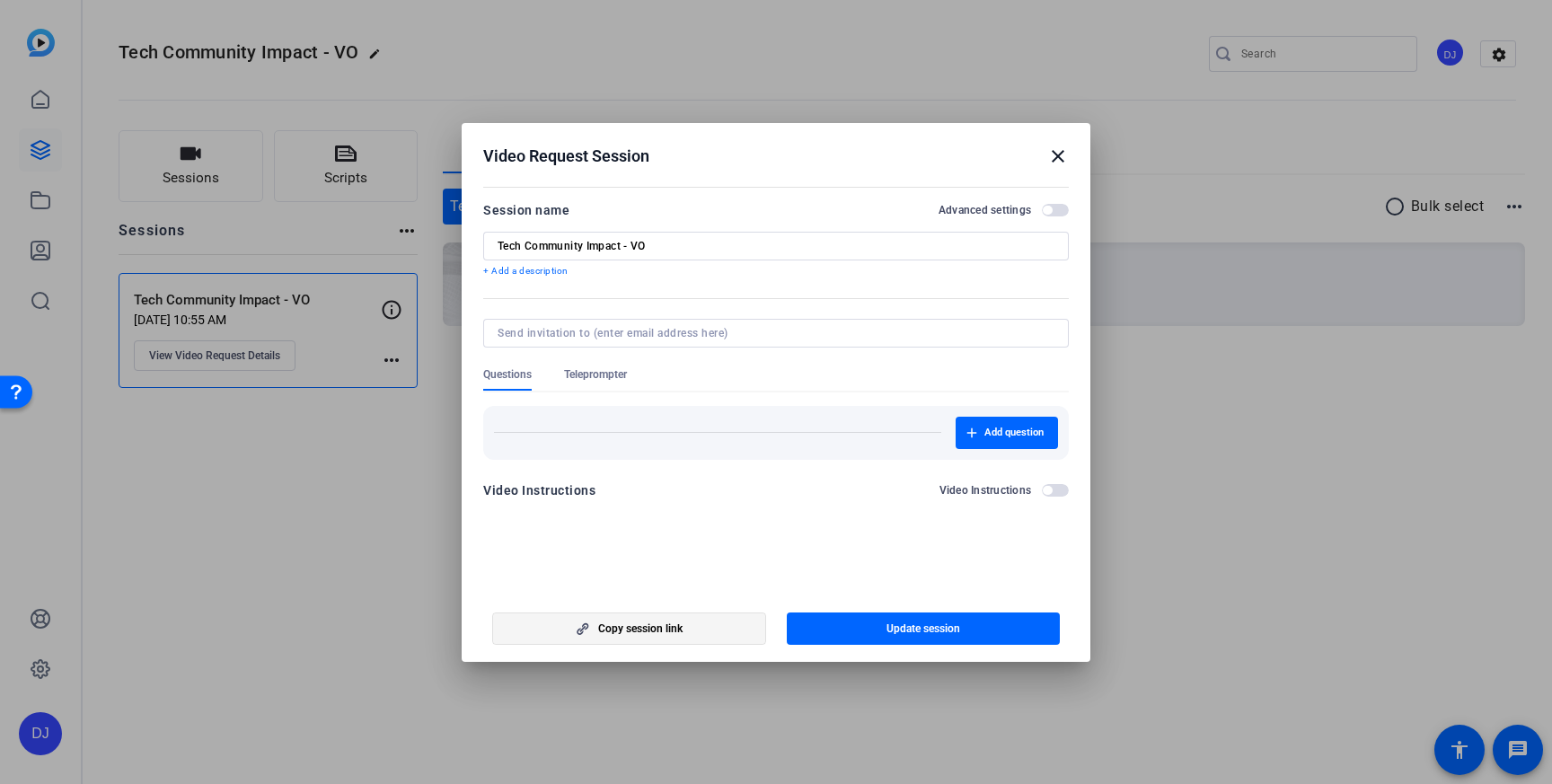
click at [661, 629] on span "Copy session link" at bounding box center [640, 629] width 85 height 15
